Goal: Information Seeking & Learning: Learn about a topic

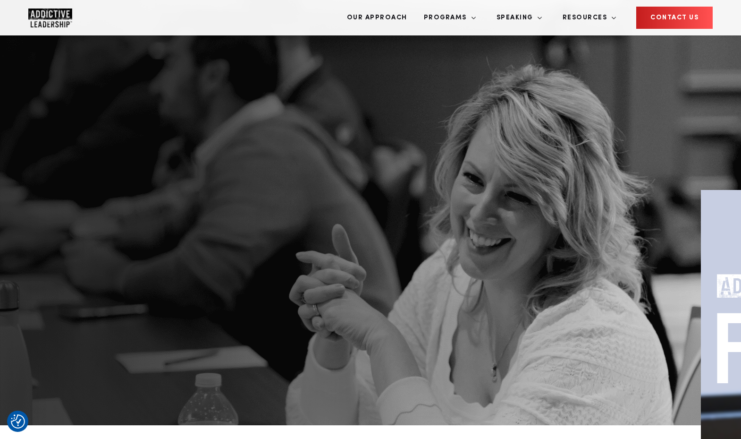
scroll to position [1087, 0]
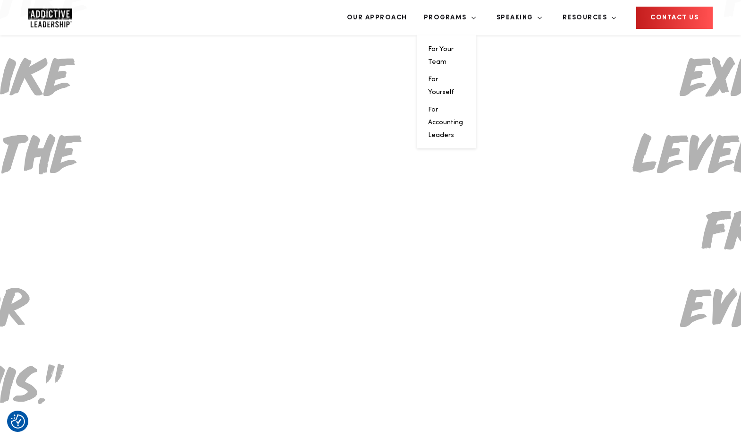
click at [465, 103] on li "For Accounting Leaders" at bounding box center [446, 122] width 37 height 38
click at [463, 106] on link "For Accounting Leaders" at bounding box center [445, 122] width 35 height 32
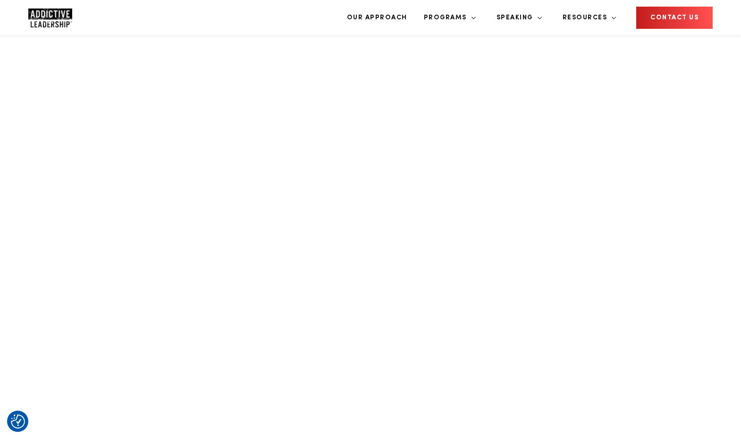
scroll to position [743, 0]
drag, startPoint x: 214, startPoint y: 121, endPoint x: 523, endPoint y: 157, distance: 310.8
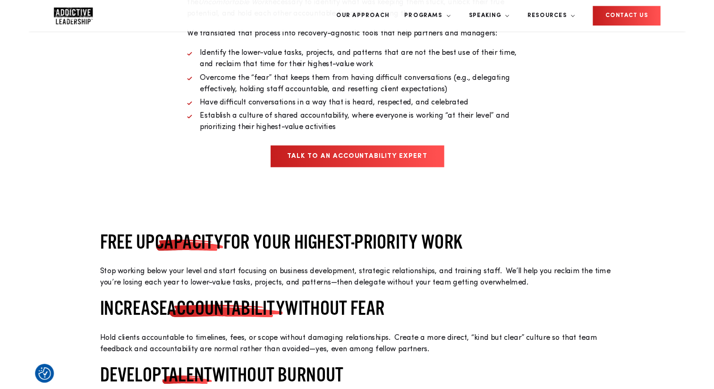
scroll to position [2643, 0]
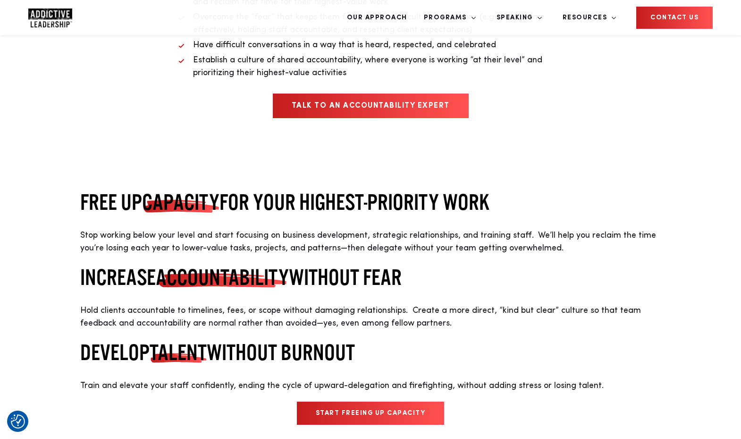
drag, startPoint x: 467, startPoint y: 291, endPoint x: 224, endPoint y: 178, distance: 268.4
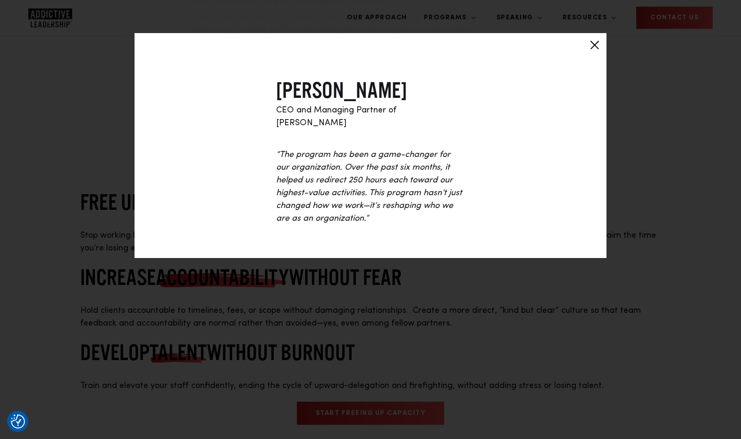
click at [593, 43] on div at bounding box center [595, 45] width 24 height 24
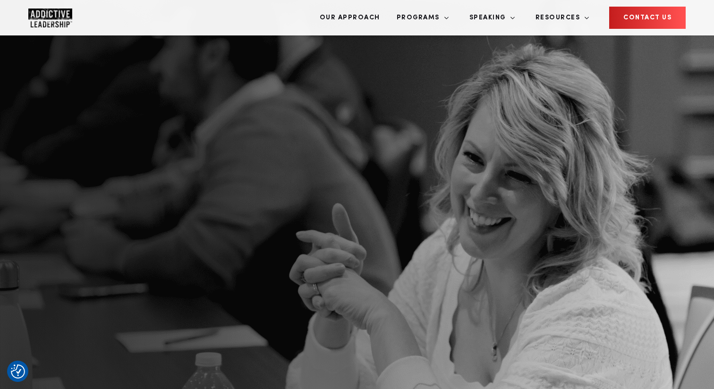
scroll to position [0, 0]
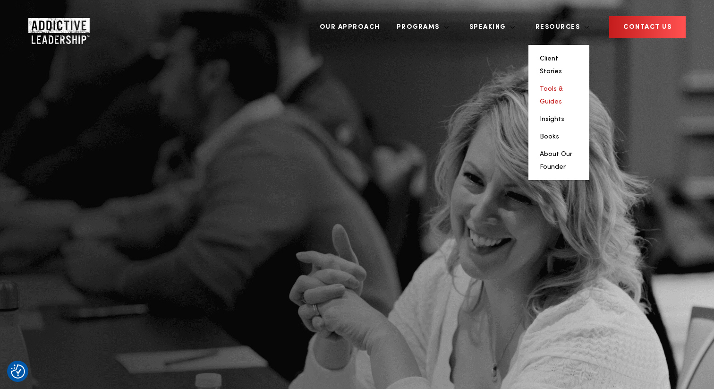
click at [563, 85] on link "Tools & Guides" at bounding box center [551, 94] width 23 height 19
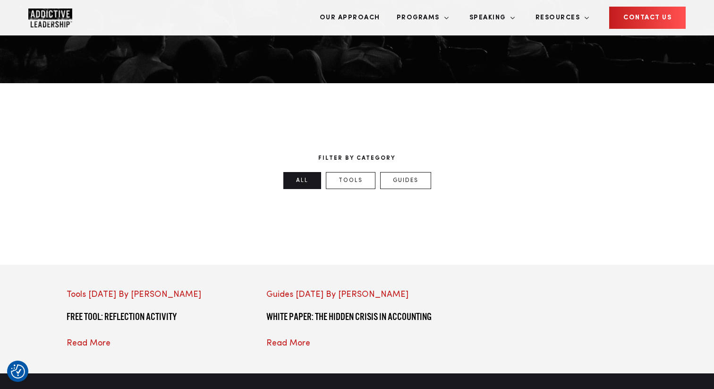
scroll to position [334, 0]
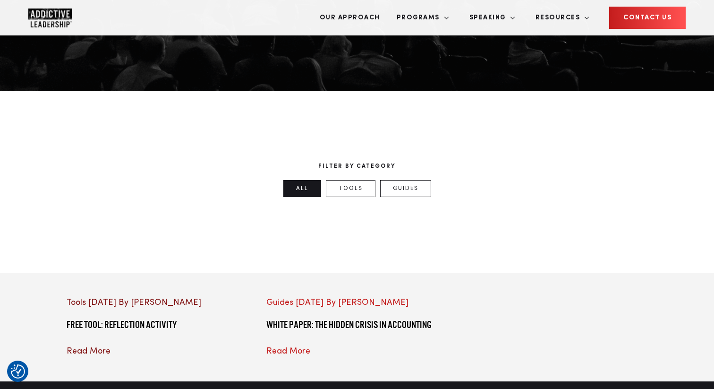
click at [110, 347] on span "Read More" at bounding box center [89, 351] width 44 height 8
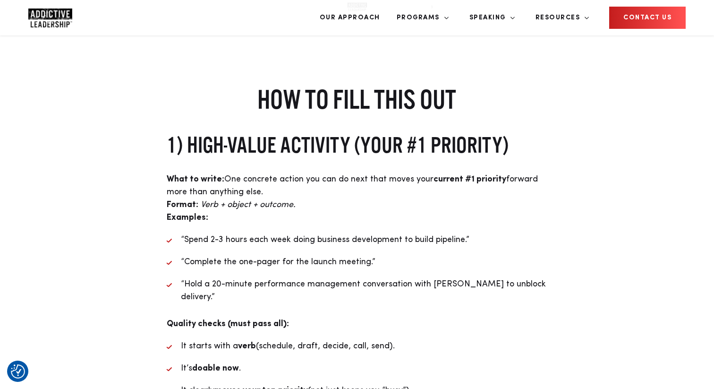
scroll to position [745, 0]
